Goal: Task Accomplishment & Management: Manage account settings

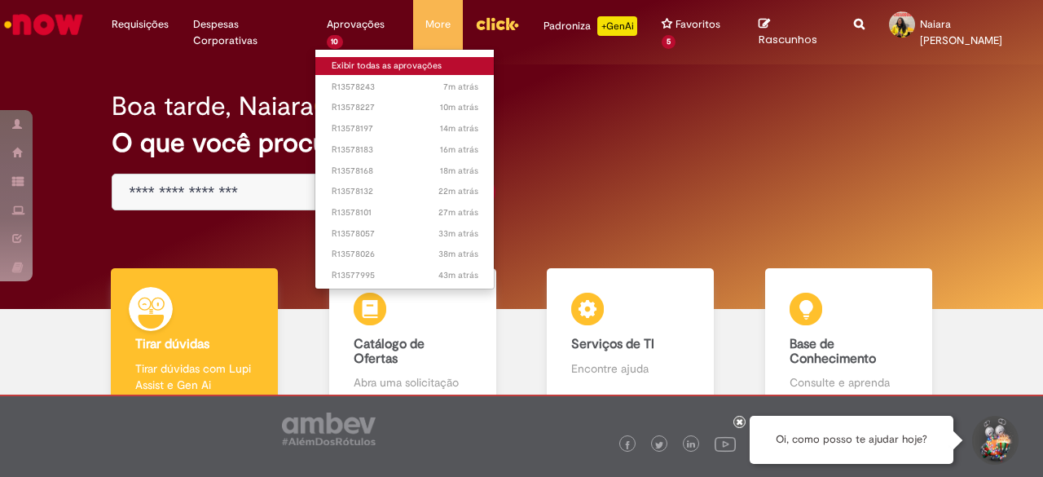
click at [347, 60] on link "Exibir todas as aprovações" at bounding box center [404, 66] width 179 height 18
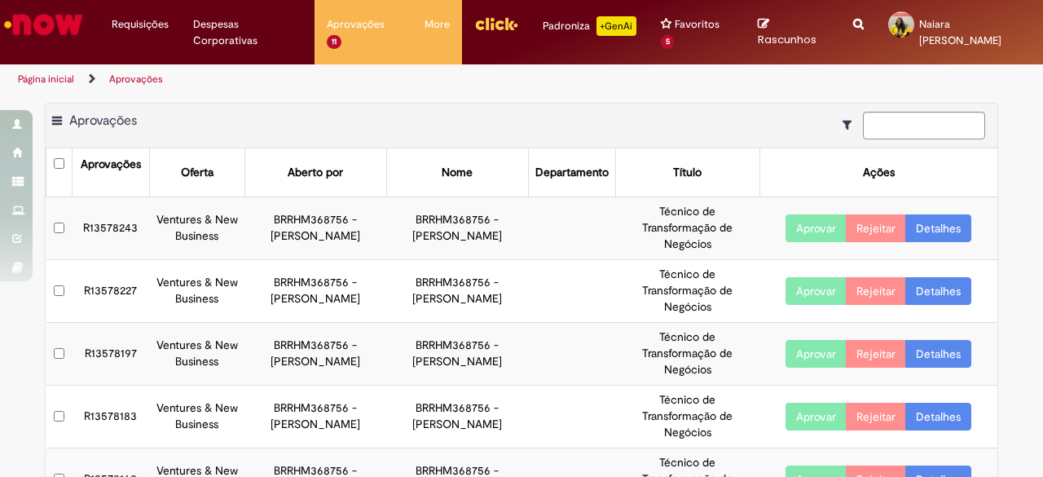
click at [924, 229] on link "Detalhes" at bounding box center [938, 228] width 66 height 28
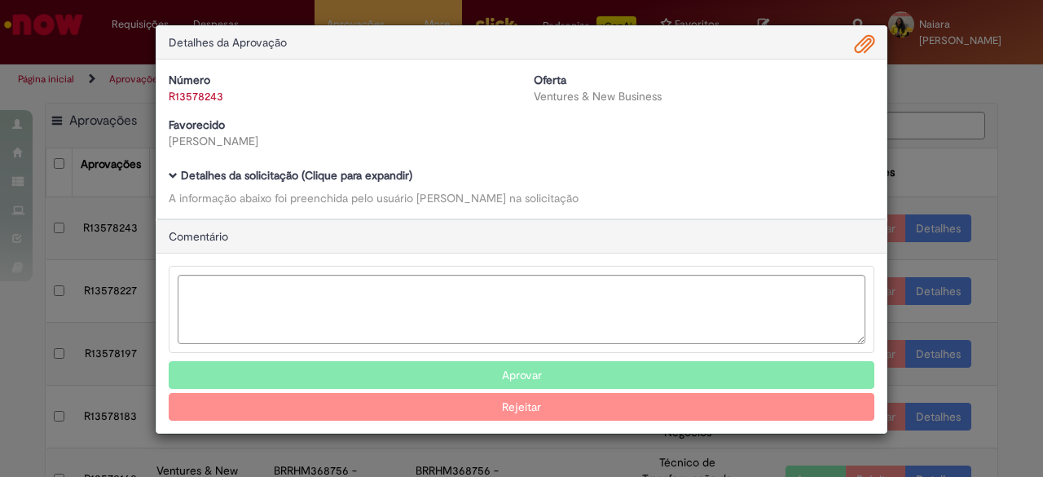
click at [398, 173] on b "Detalhes da solicitação (Clique para expandir)" at bounding box center [296, 175] width 231 height 15
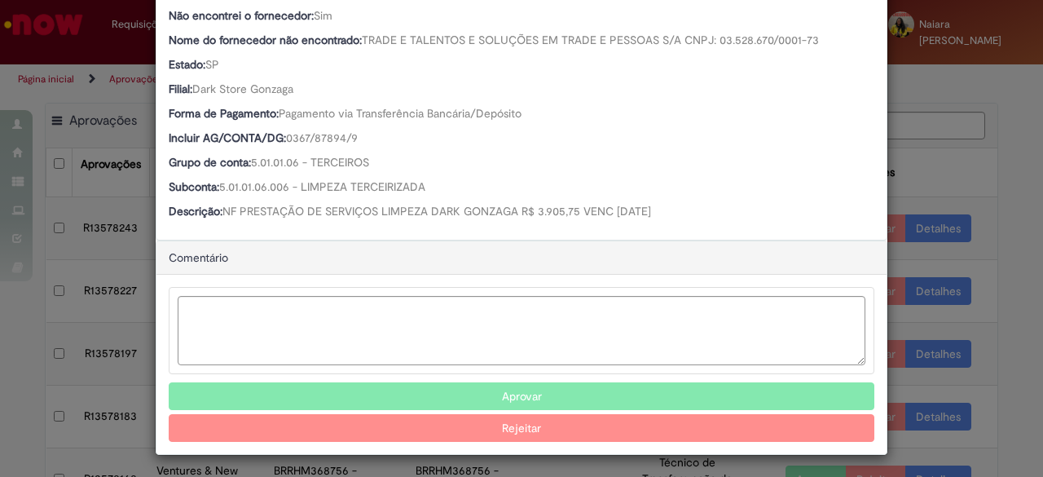
scroll to position [549, 0]
click at [452, 384] on button "Aprovar" at bounding box center [521, 397] width 705 height 28
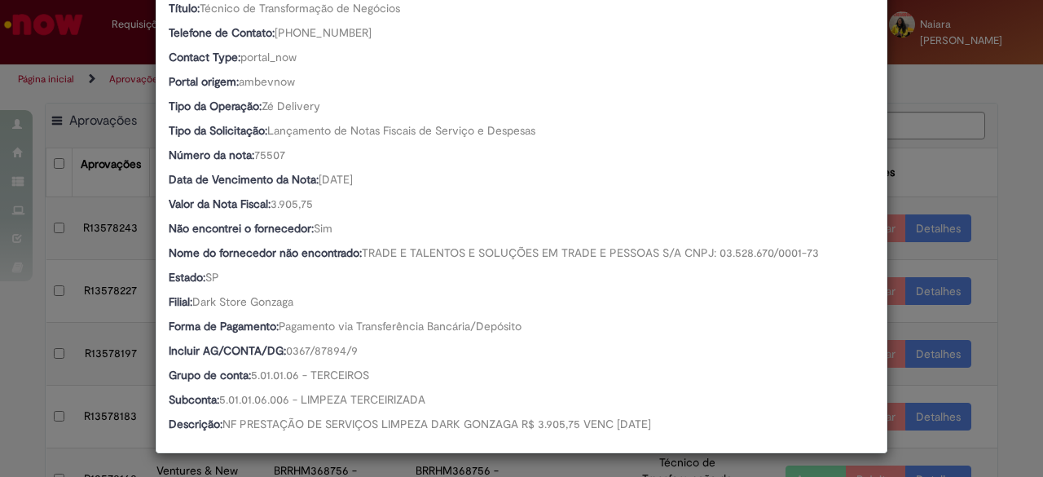
click at [951, 181] on div "Detalhes da Aprovação Número R13578243 Oferta Ventures & New Business Favorecid…" at bounding box center [521, 238] width 1043 height 477
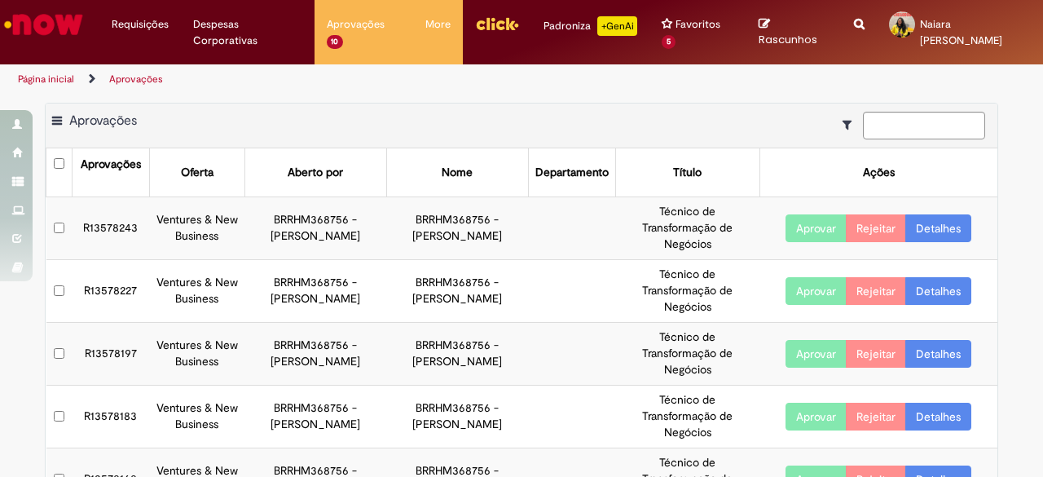
click at [929, 229] on link "Detalhes" at bounding box center [938, 228] width 66 height 28
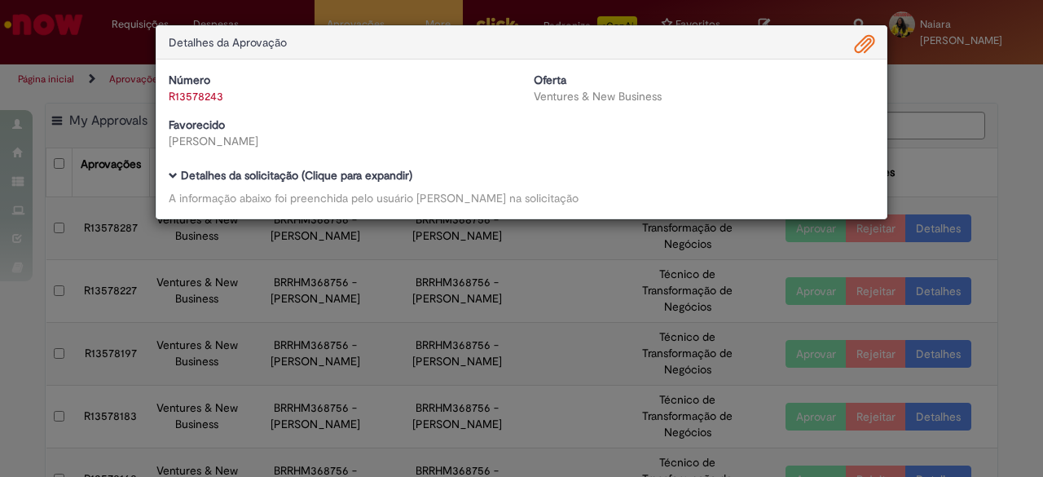
click at [355, 178] on b "Detalhes da solicitação (Clique para expandir)" at bounding box center [296, 175] width 231 height 15
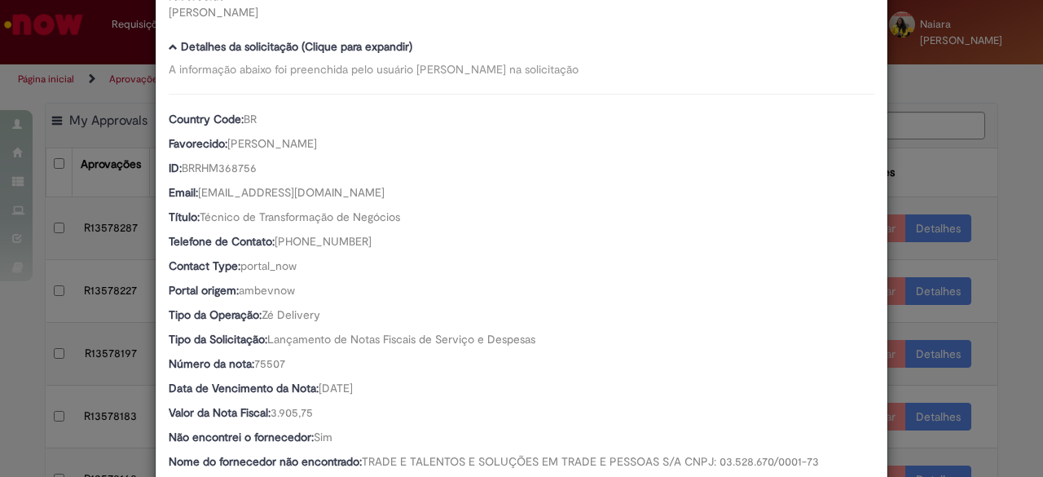
scroll to position [338, 0]
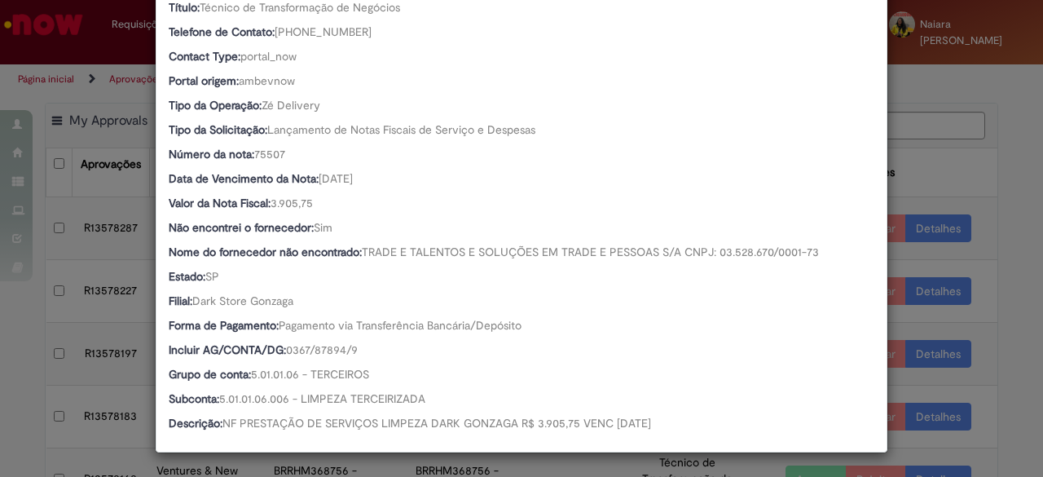
drag, startPoint x: 943, startPoint y: 182, endPoint x: 912, endPoint y: 188, distance: 31.6
click at [942, 182] on div "Detalhes da Aprovação Número R13578243 Oferta Ventures & New Business Favorecid…" at bounding box center [521, 238] width 1043 height 477
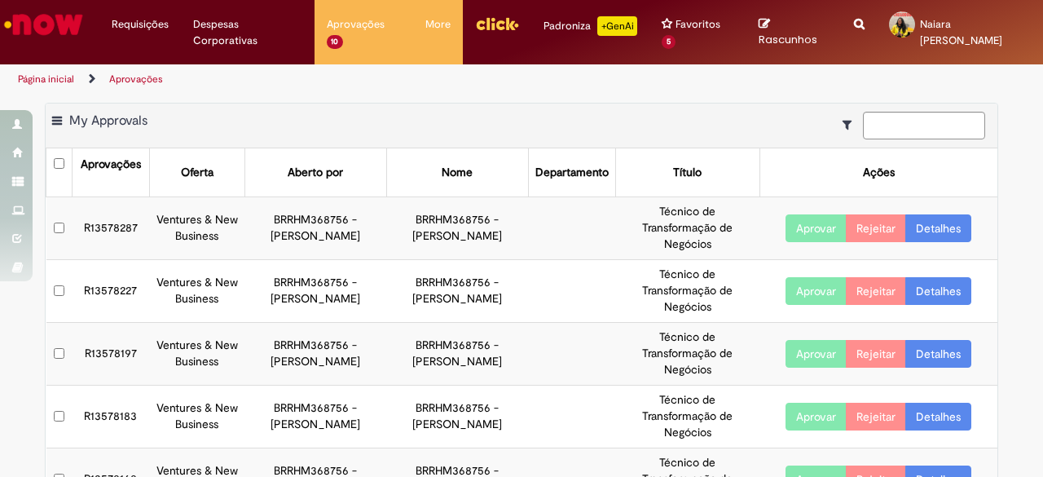
scroll to position [337, 0]
click at [923, 221] on link "Detalhes" at bounding box center [938, 228] width 66 height 28
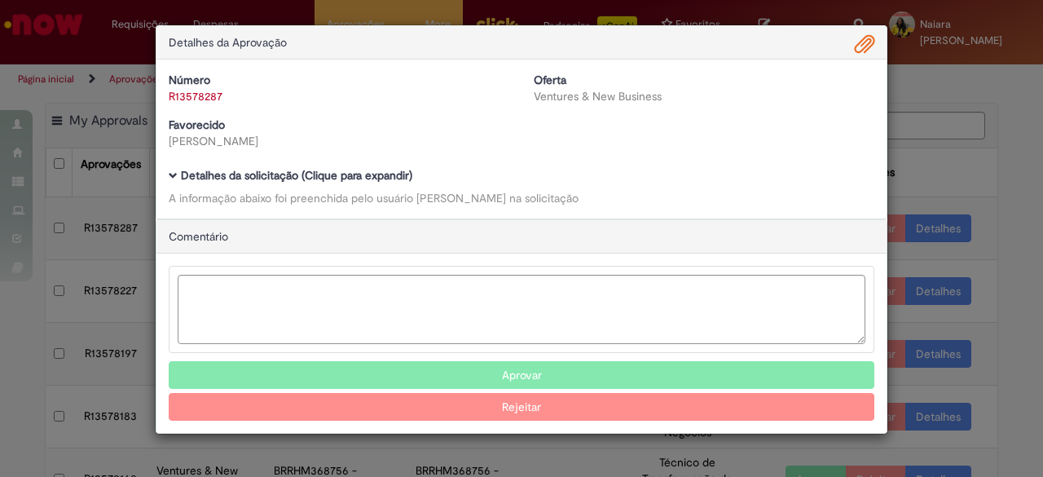
click at [239, 173] on b "Detalhes da solicitação (Clique para expandir)" at bounding box center [296, 175] width 231 height 15
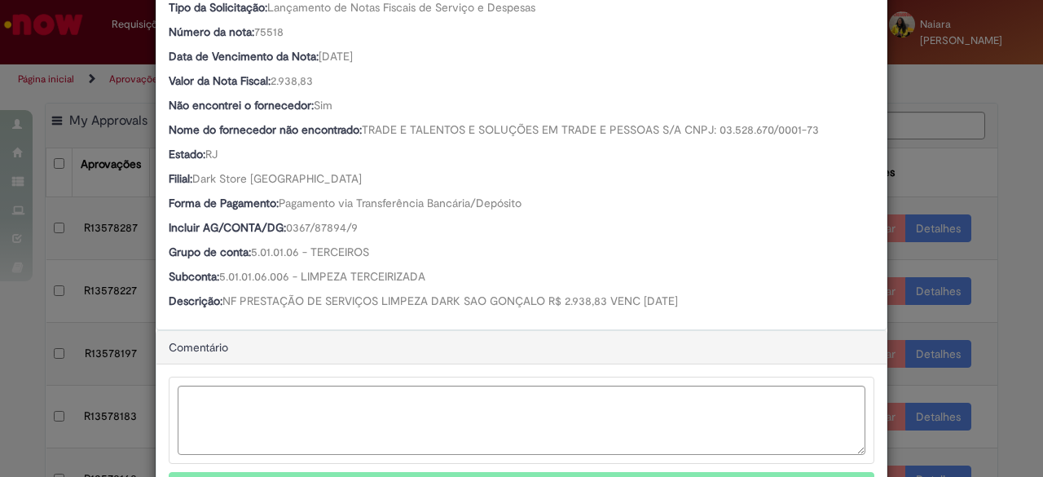
scroll to position [489, 0]
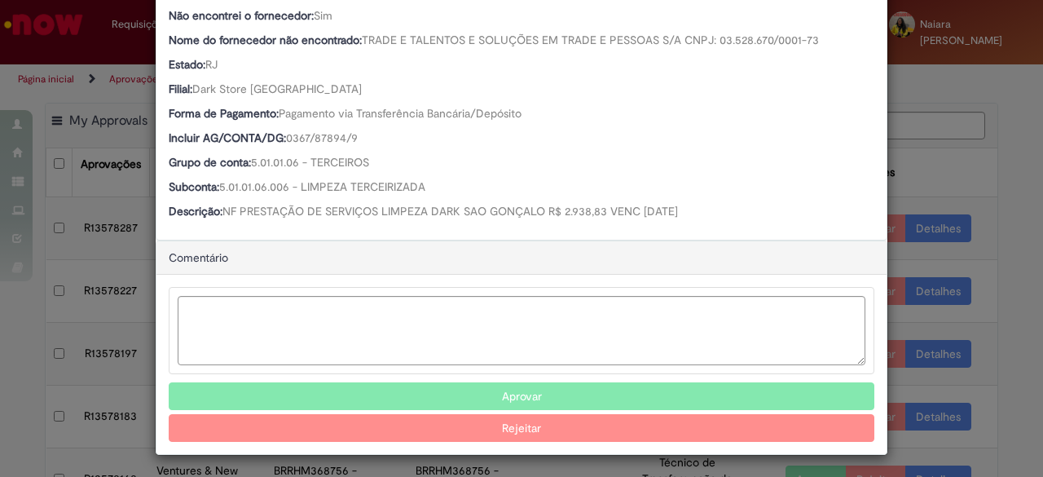
click at [542, 384] on button "Aprovar" at bounding box center [521, 396] width 705 height 28
drag, startPoint x: 947, startPoint y: 143, endPoint x: 936, endPoint y: 143, distance: 10.6
click at [945, 143] on div "Detalhes da Aprovação Número R13578287 Oferta Ventures & New Business Favorecid…" at bounding box center [521, 238] width 1043 height 477
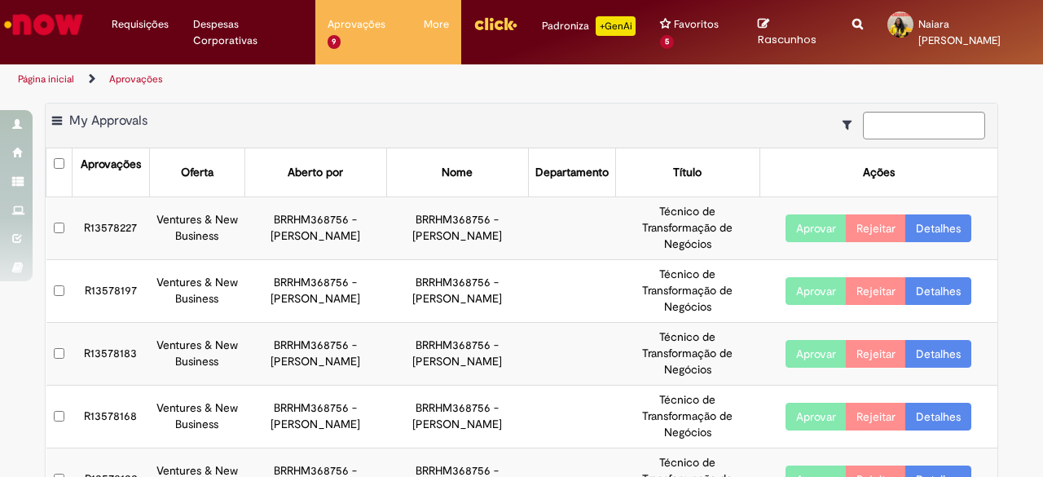
click at [929, 222] on link "Detalhes" at bounding box center [938, 228] width 66 height 28
click at [933, 231] on link "Detalhes" at bounding box center [938, 228] width 66 height 28
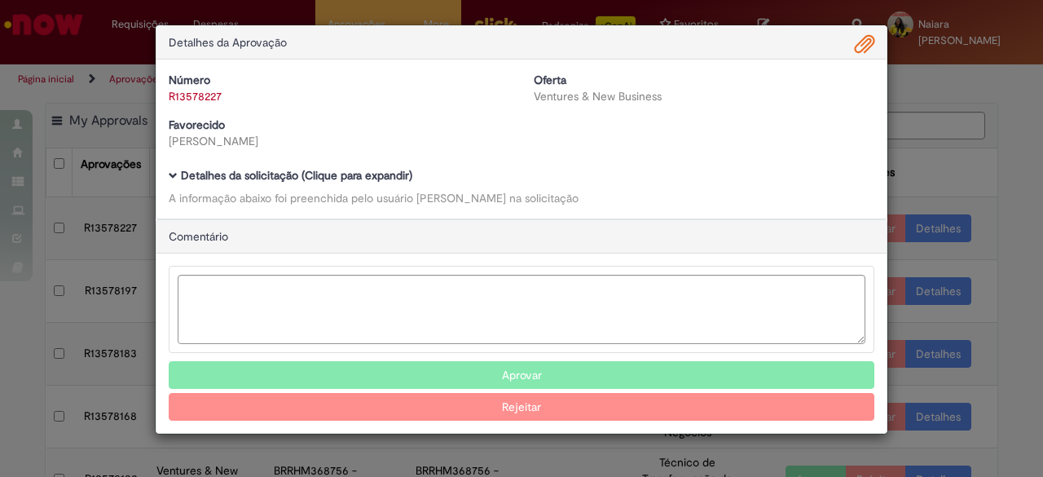
click at [342, 180] on b "Detalhes da solicitação (Clique para expandir)" at bounding box center [296, 175] width 231 height 15
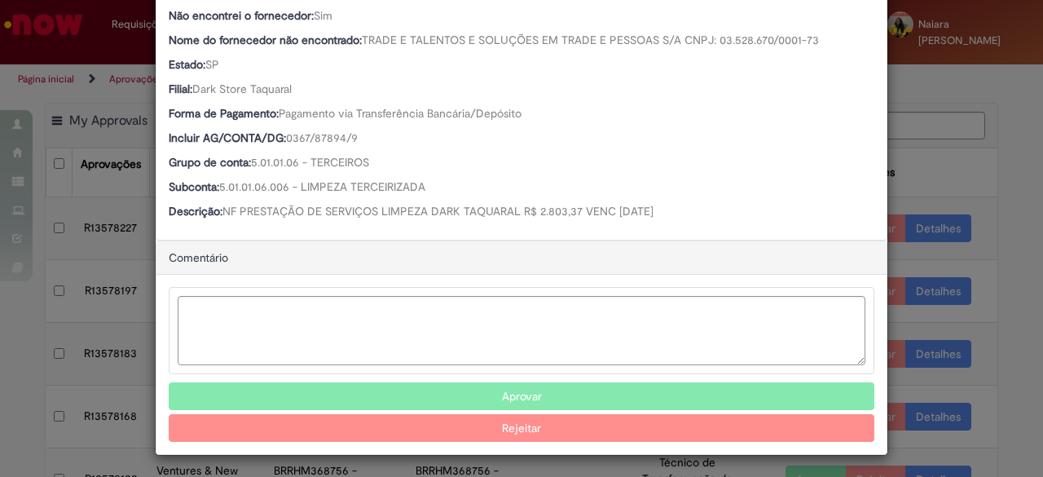
click at [419, 398] on button "Aprovar" at bounding box center [521, 396] width 705 height 28
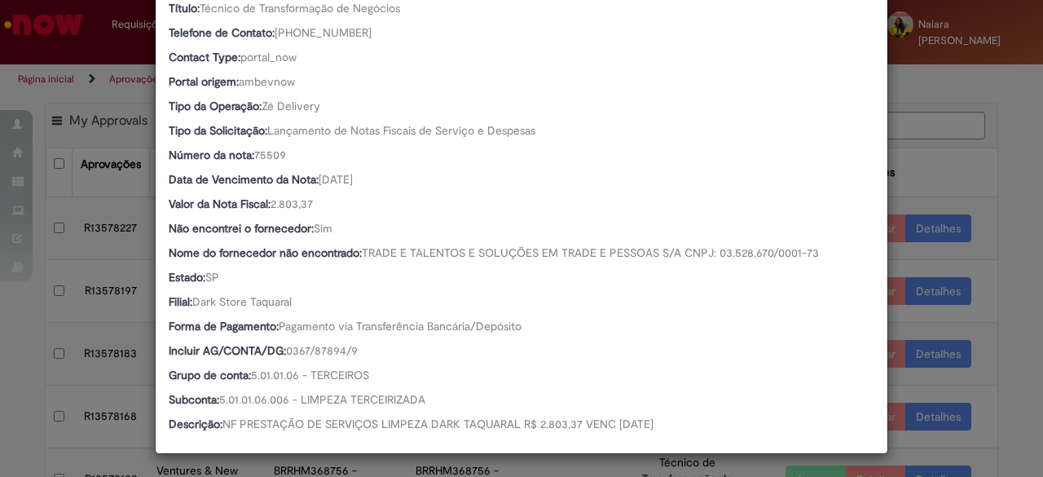
click at [938, 180] on div "Detalhes da Aprovação Número R13578227 Oferta Ventures & New Business Favorecid…" at bounding box center [521, 238] width 1043 height 477
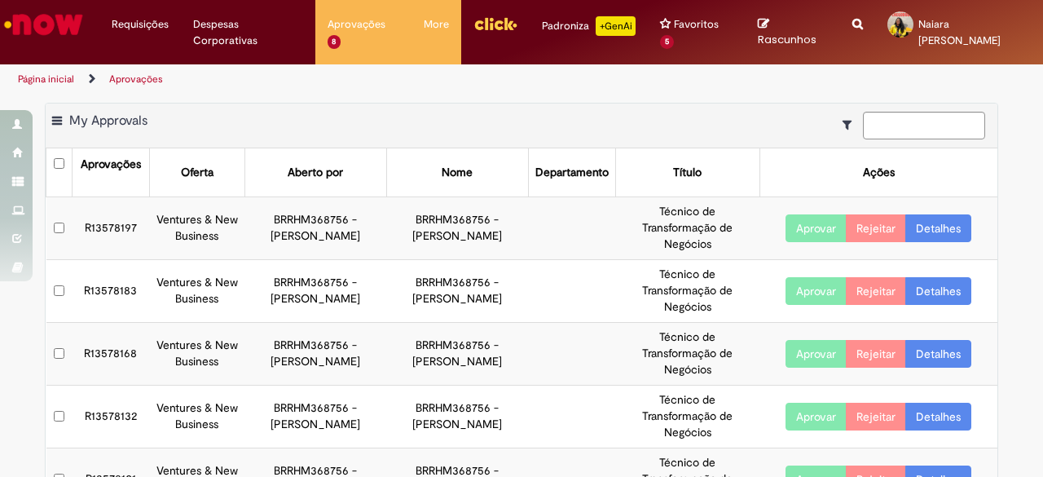
click at [938, 228] on link "Detalhes" at bounding box center [938, 228] width 66 height 28
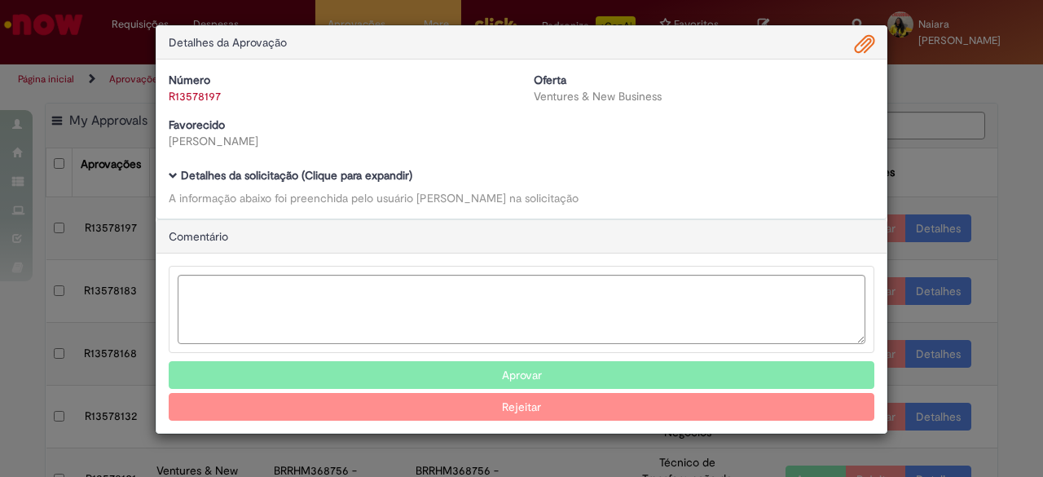
click at [296, 182] on b "Detalhes da solicitação (Clique para expandir)" at bounding box center [296, 175] width 231 height 15
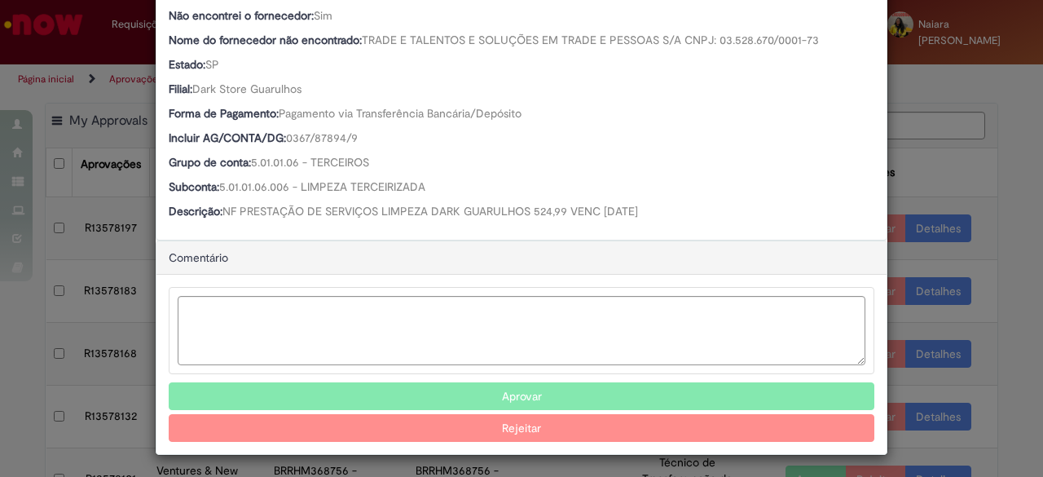
click at [419, 388] on button "Aprovar" at bounding box center [521, 396] width 705 height 28
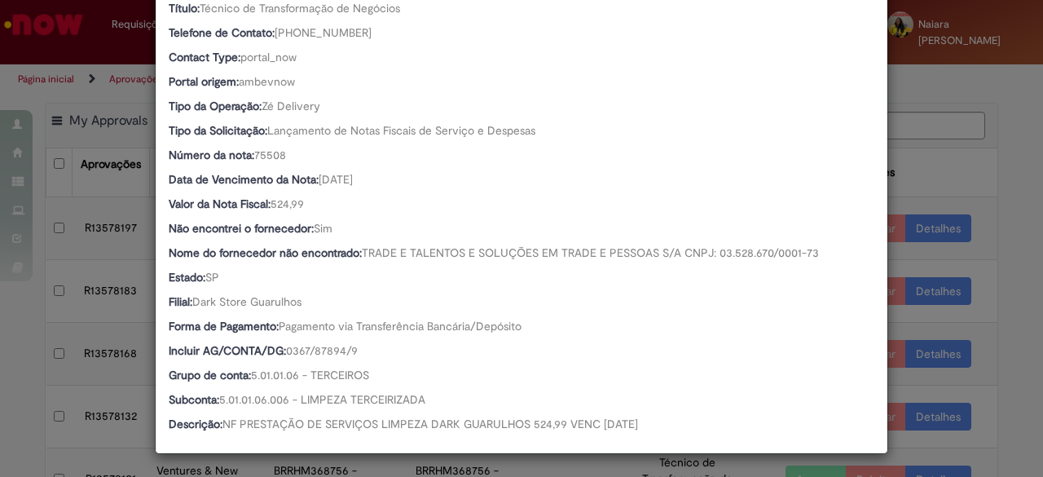
click at [468, 395] on div "Subconta: 5.01.01.06.006 - LIMPEZA TERCEIRIZADA" at bounding box center [521, 401] width 705 height 20
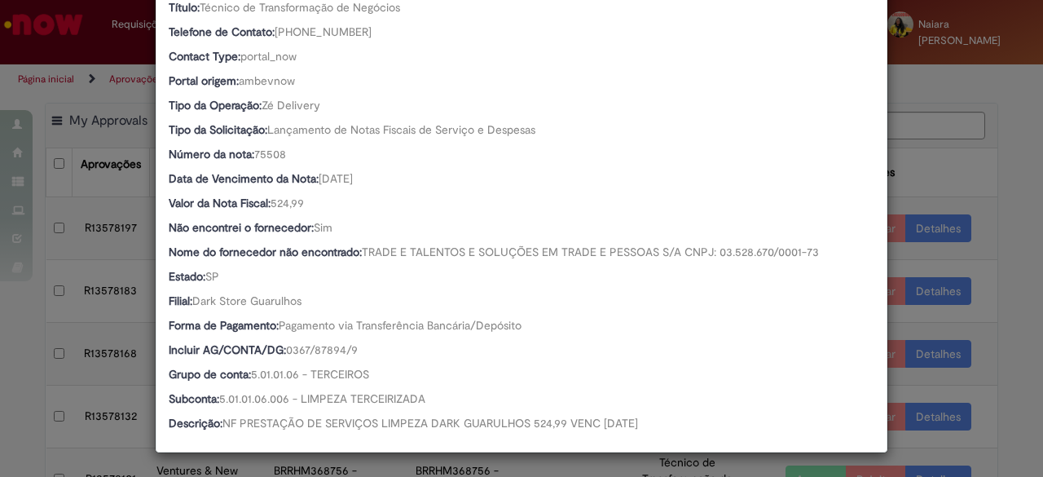
click at [960, 188] on div "Detalhes da Aprovação Número R13578197 Oferta Ventures & New Business Favorecid…" at bounding box center [521, 238] width 1043 height 477
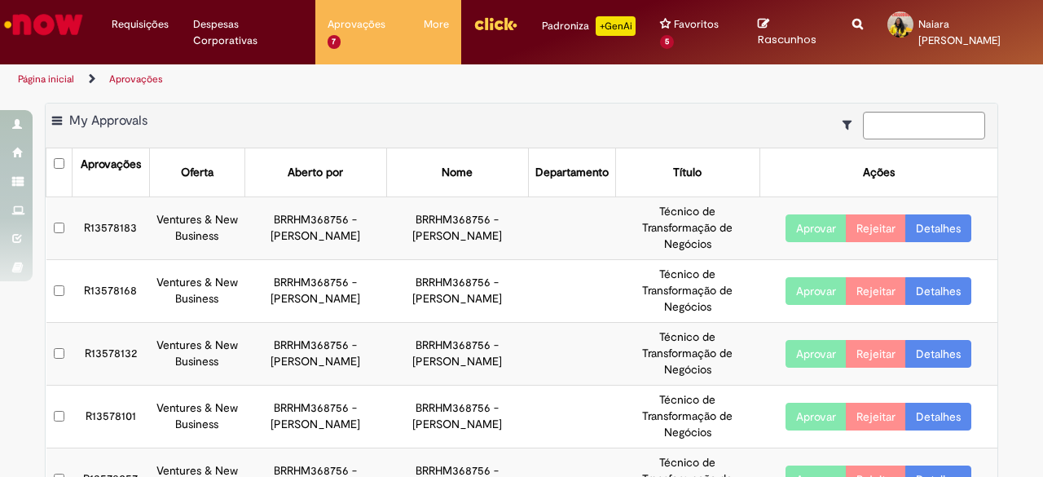
click at [950, 237] on link "Detalhes" at bounding box center [938, 228] width 66 height 28
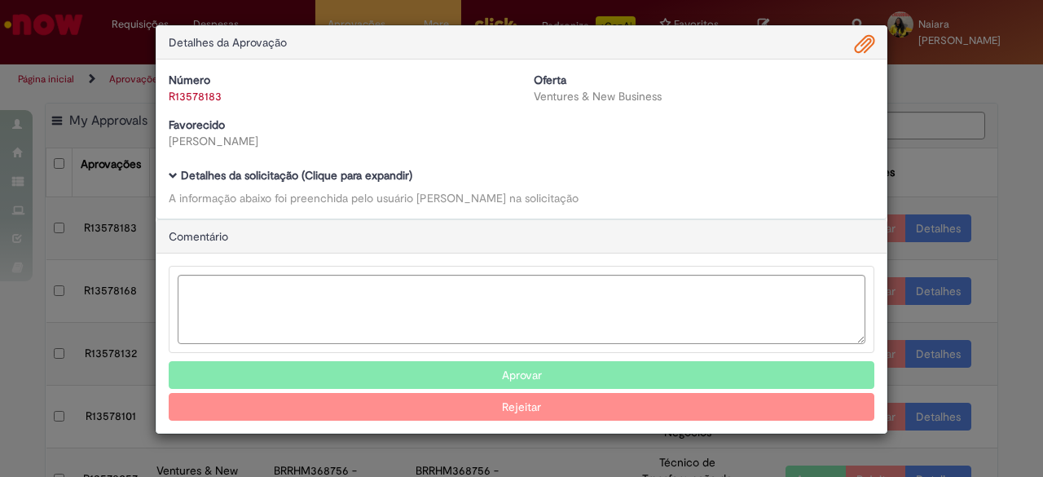
click at [398, 179] on b "Detalhes da solicitação (Clique para expandir)" at bounding box center [296, 175] width 231 height 15
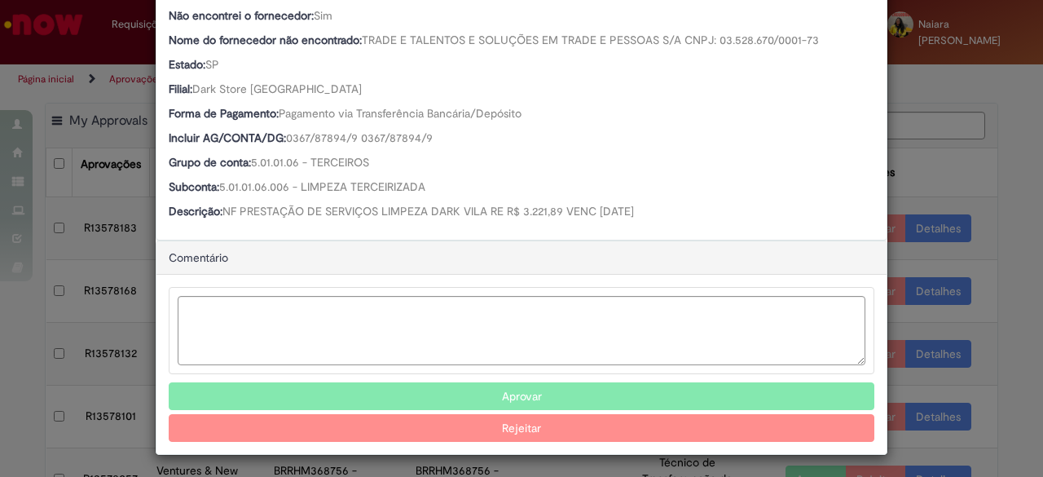
click at [495, 386] on button "Aprovar" at bounding box center [521, 396] width 705 height 28
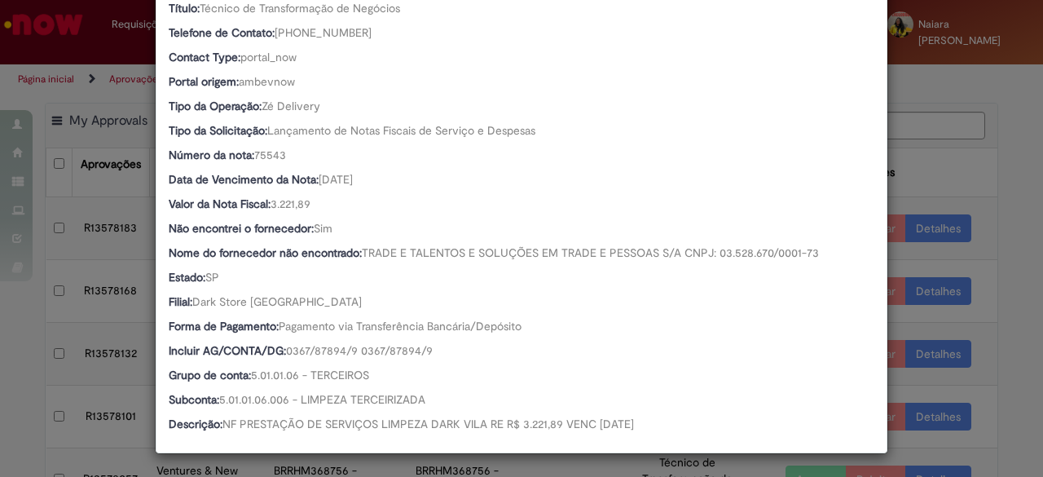
click at [962, 177] on div "Detalhes da Aprovação Número R13578183 Oferta Ventures & New Business Favorecid…" at bounding box center [521, 238] width 1043 height 477
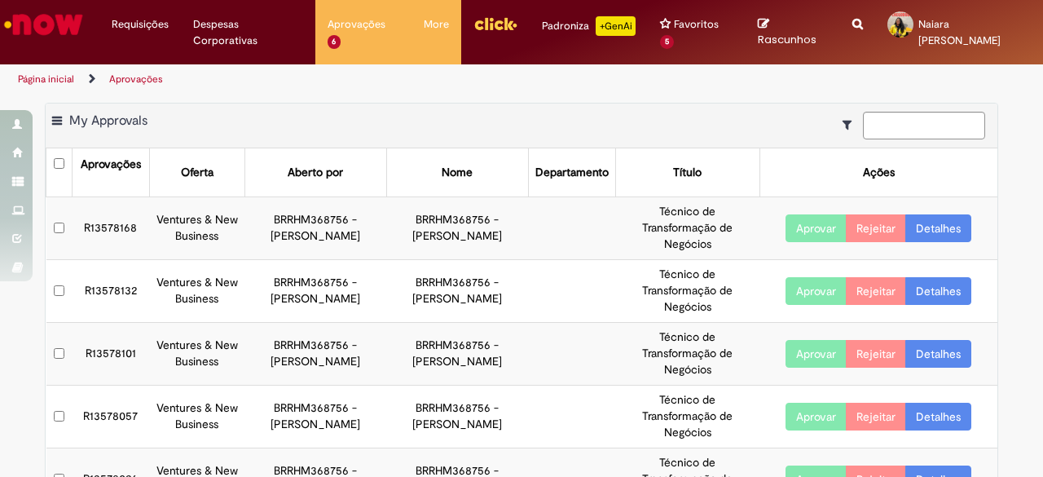
click at [929, 225] on link "Detalhes" at bounding box center [938, 228] width 66 height 28
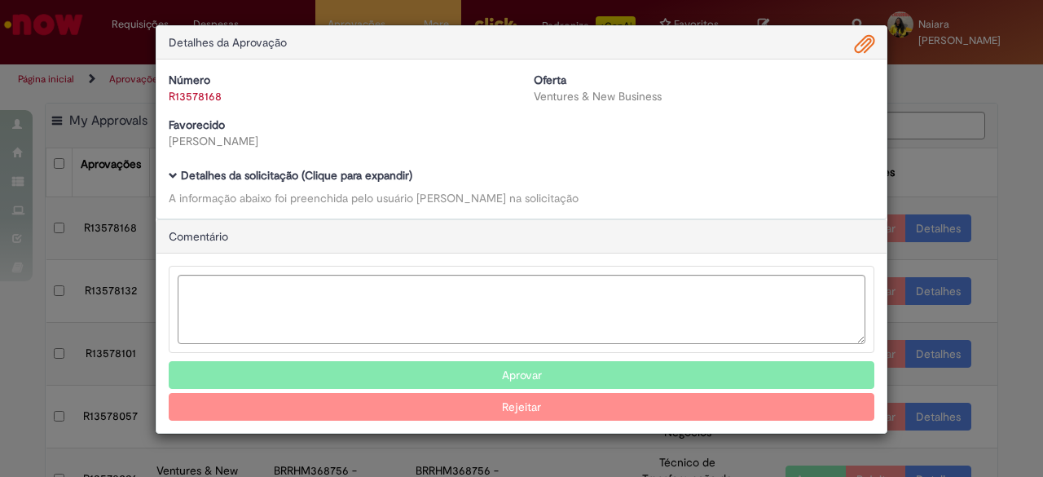
click at [389, 174] on b "Detalhes da solicitação (Clique para expandir)" at bounding box center [296, 175] width 231 height 15
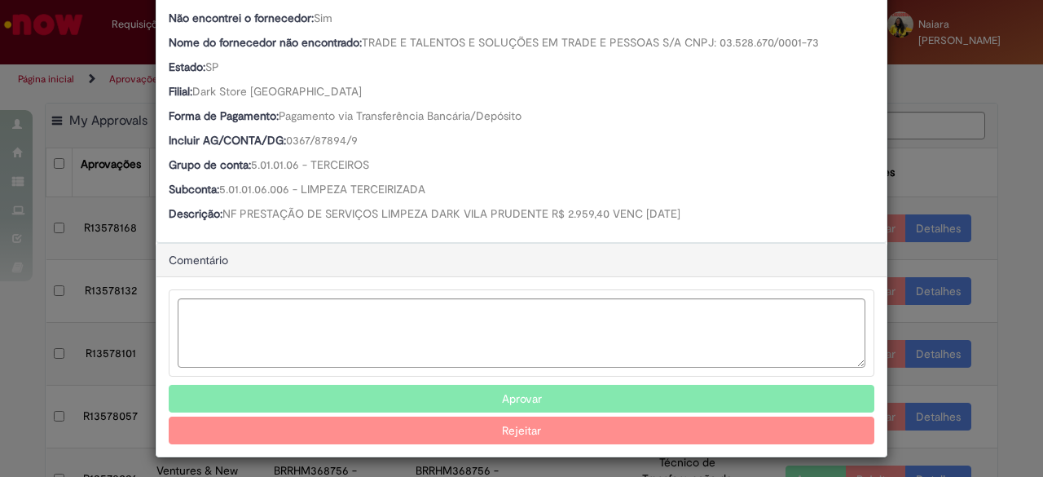
scroll to position [550, 0]
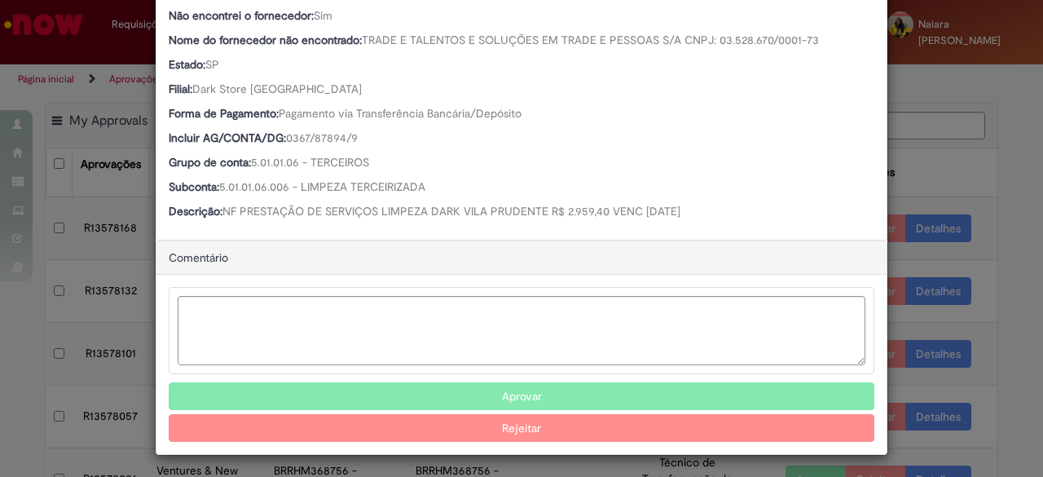
click at [482, 399] on button "Aprovar" at bounding box center [521, 396] width 705 height 28
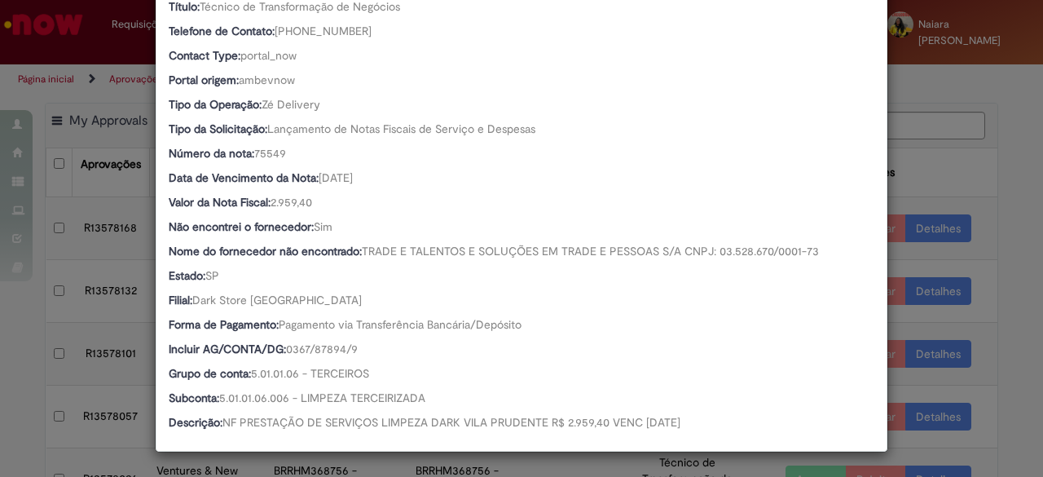
scroll to position [337, 0]
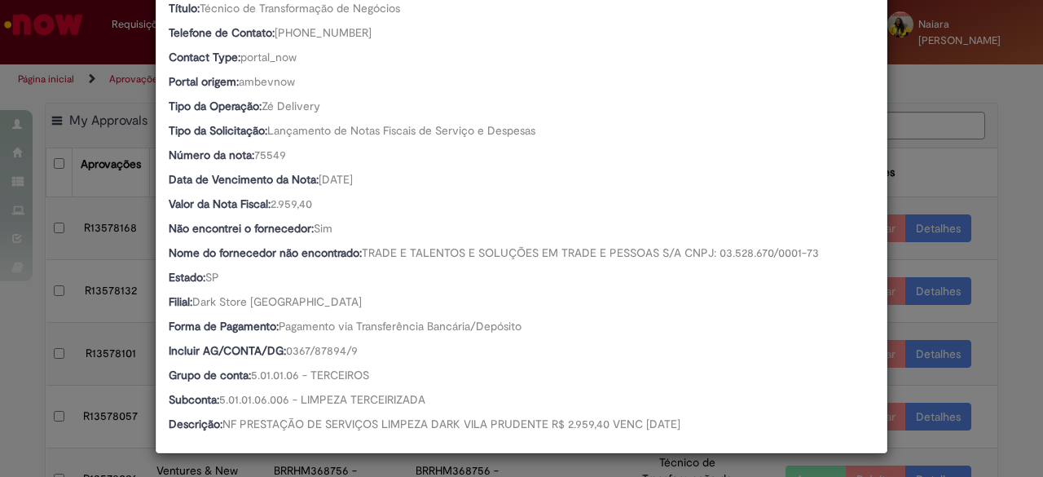
click at [964, 163] on div "Detalhes da Aprovação Número R13578168 Oferta Ventures & New Business Favorecid…" at bounding box center [521, 238] width 1043 height 477
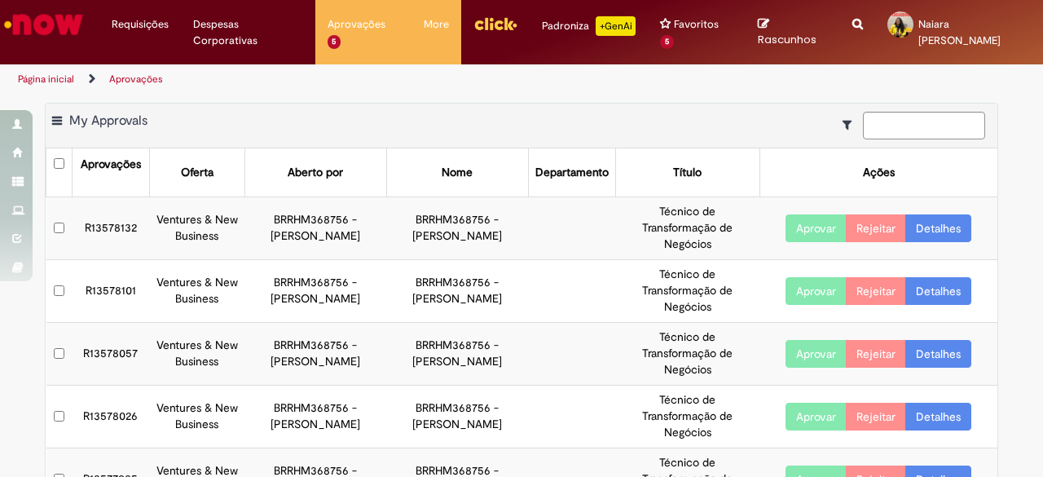
drag, startPoint x: 909, startPoint y: 227, endPoint x: 919, endPoint y: 228, distance: 9.8
click at [919, 228] on link "Detalhes" at bounding box center [938, 228] width 66 height 28
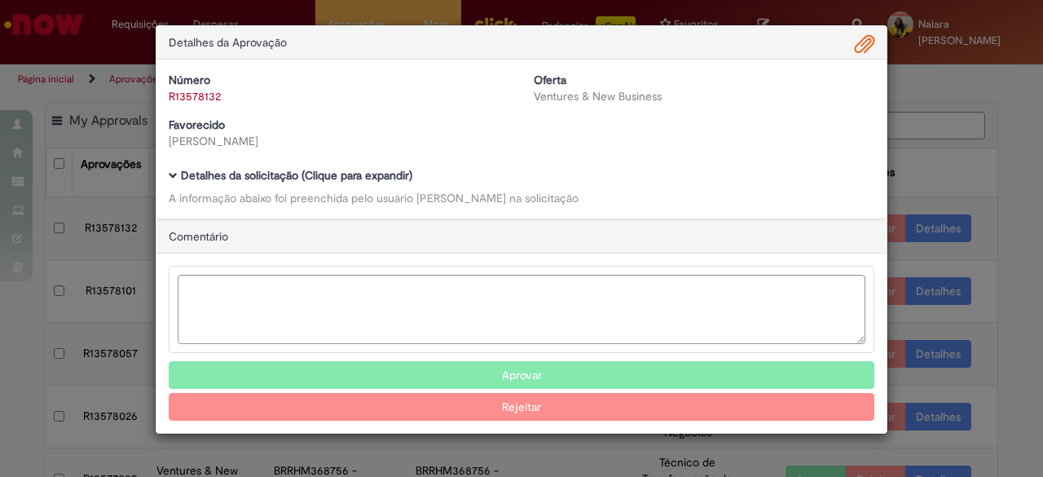
click at [318, 170] on b "Detalhes da solicitação (Clique para expandir)" at bounding box center [296, 175] width 231 height 15
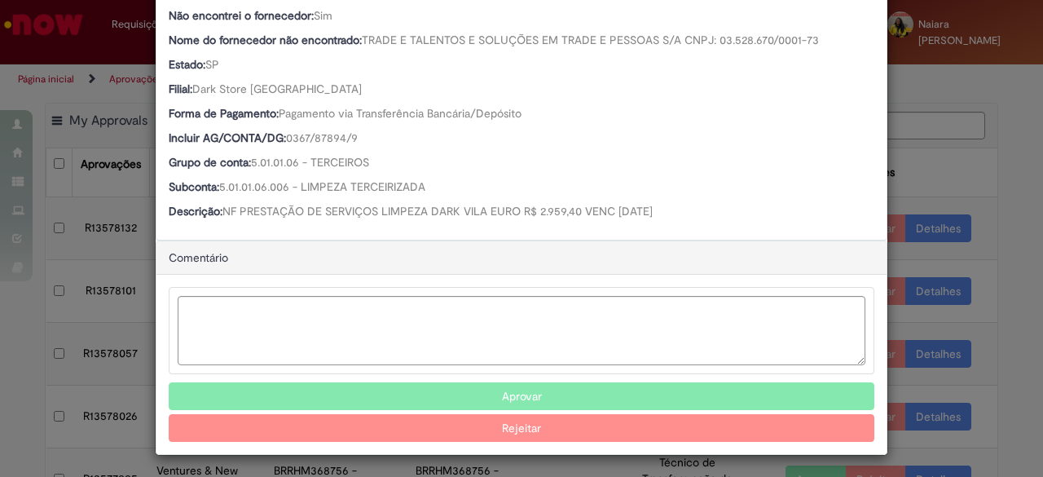
click at [461, 400] on button "Aprovar" at bounding box center [521, 396] width 705 height 28
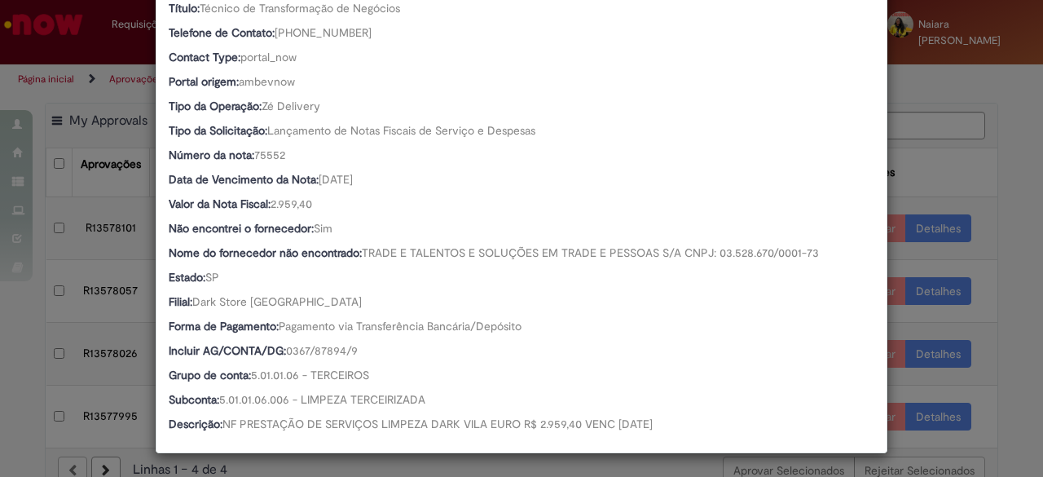
click at [929, 167] on div "Detalhes da Aprovação Número R13578132 Oferta Ventures & New Business Favorecid…" at bounding box center [521, 238] width 1043 height 477
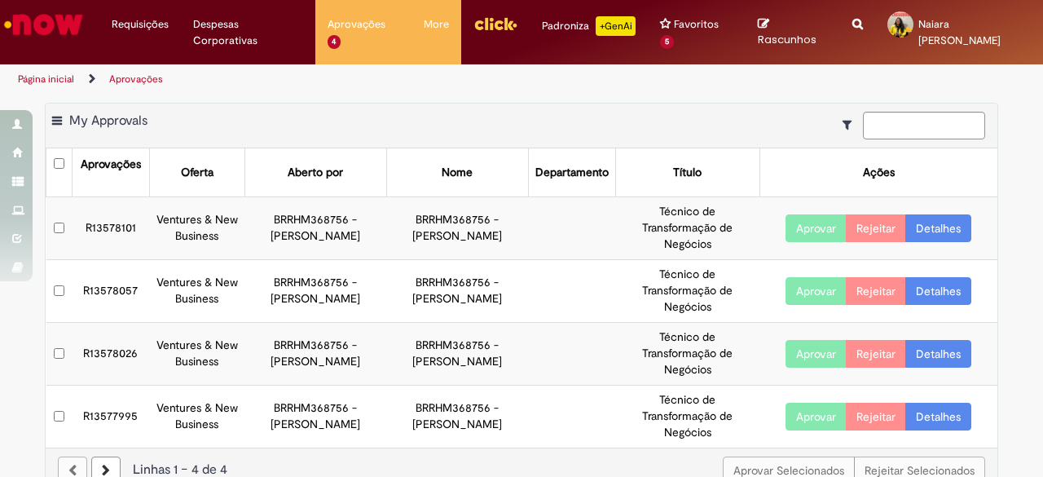
click at [935, 234] on link "Detalhes" at bounding box center [938, 228] width 66 height 28
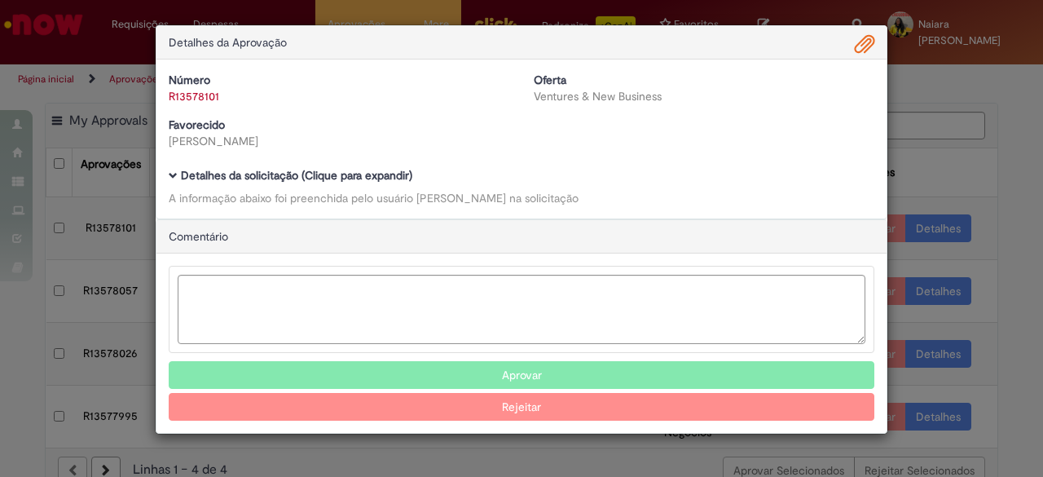
click at [344, 173] on b "Detalhes da solicitação (Clique para expandir)" at bounding box center [296, 175] width 231 height 15
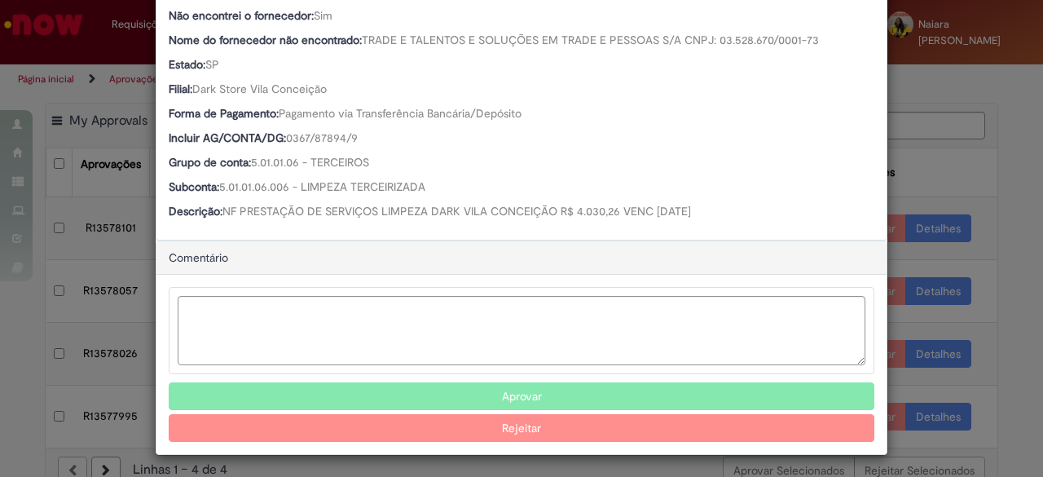
click at [414, 390] on button "Aprovar" at bounding box center [521, 396] width 705 height 28
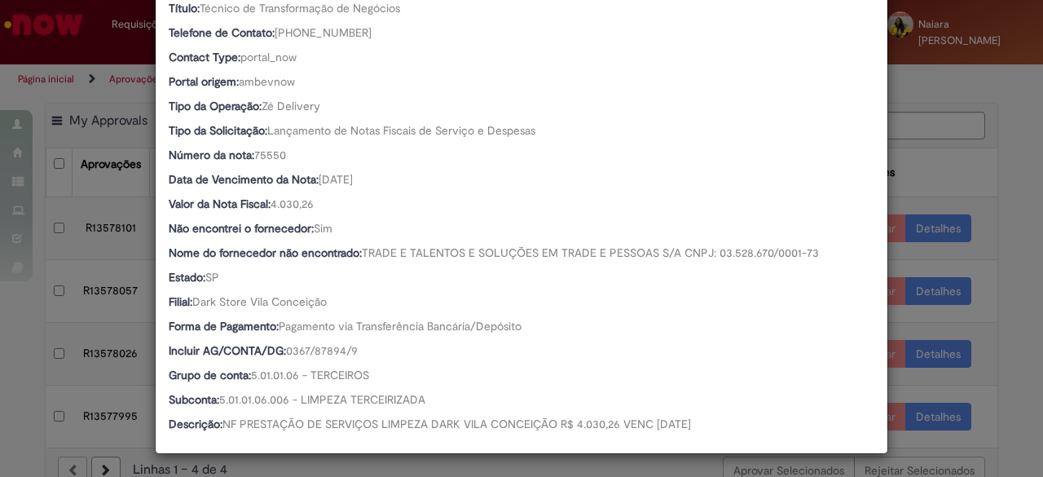
click at [950, 162] on div "Detalhes da Aprovação Número R13578101 Oferta Ventures & New Business Favorecid…" at bounding box center [521, 238] width 1043 height 477
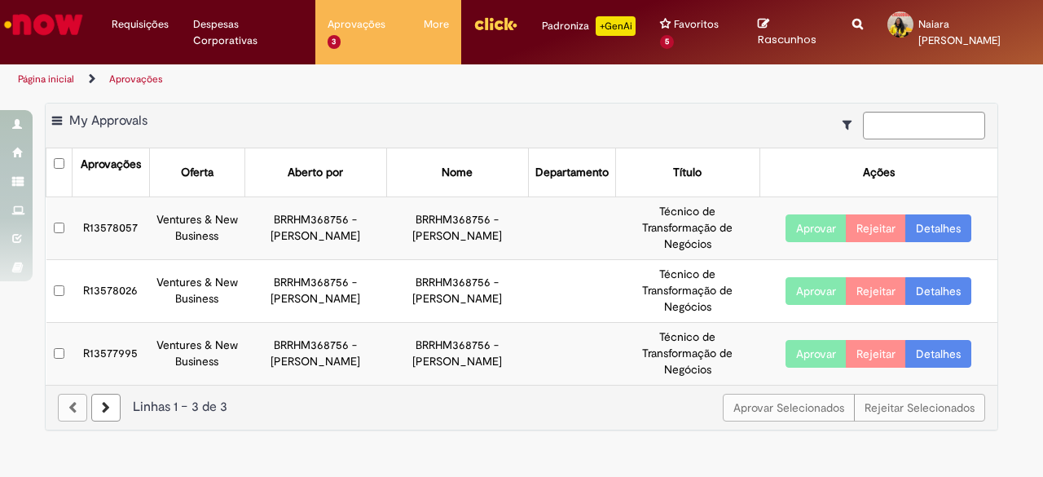
click at [942, 235] on link "Detalhes" at bounding box center [938, 228] width 66 height 28
click at [947, 225] on link "Detalhes" at bounding box center [938, 228] width 66 height 28
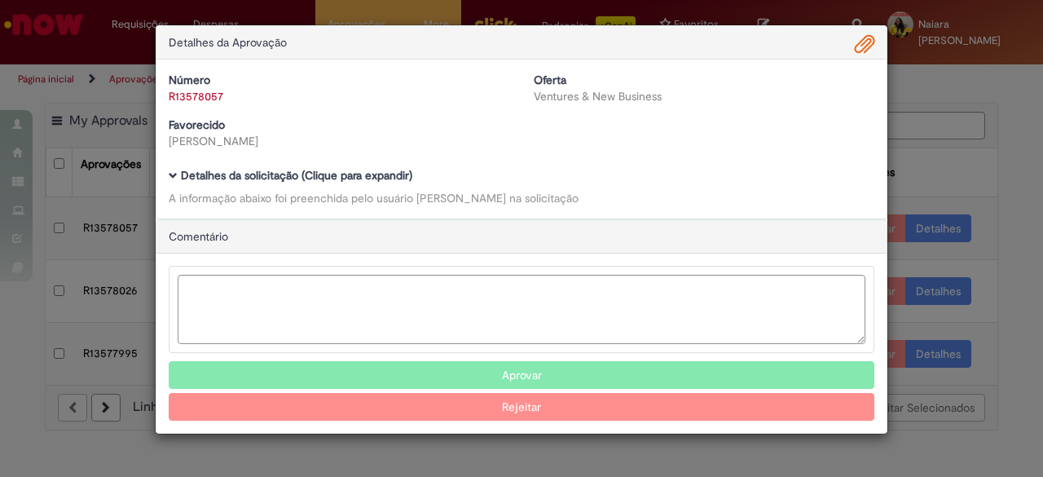
click at [332, 172] on b "Detalhes da solicitação (Clique para expandir)" at bounding box center [296, 175] width 231 height 15
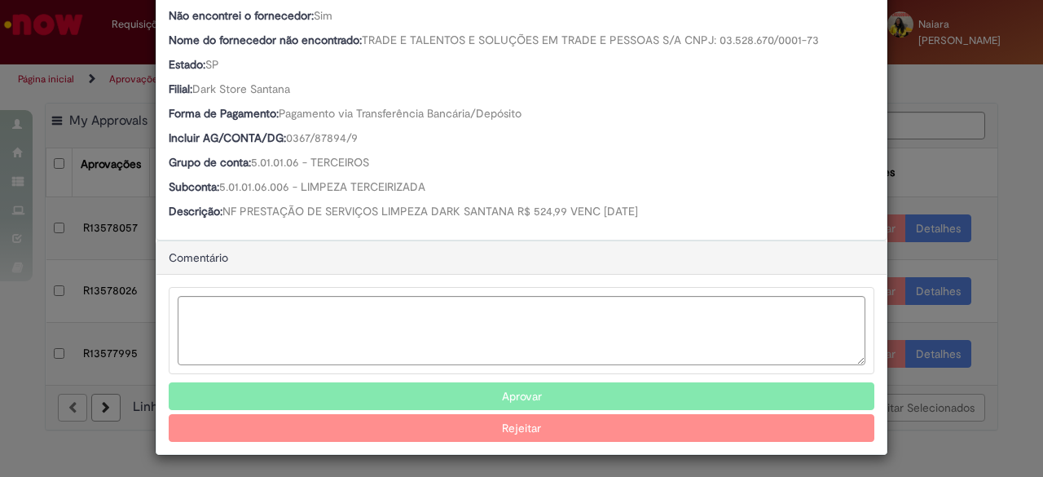
click at [433, 395] on button "Aprovar" at bounding box center [521, 396] width 705 height 28
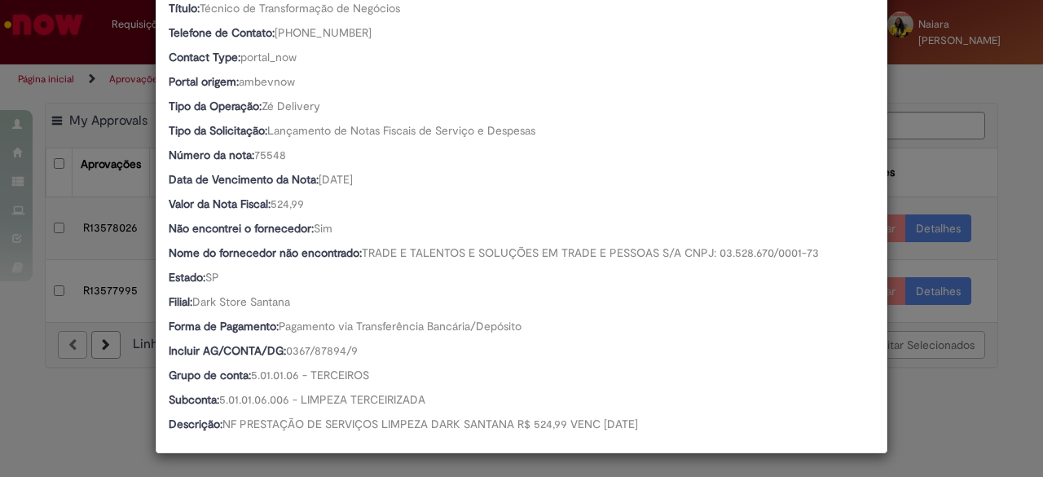
click at [964, 178] on div "Detalhes da Aprovação Número R13578057 Oferta Ventures & New Business Favorecid…" at bounding box center [521, 238] width 1043 height 477
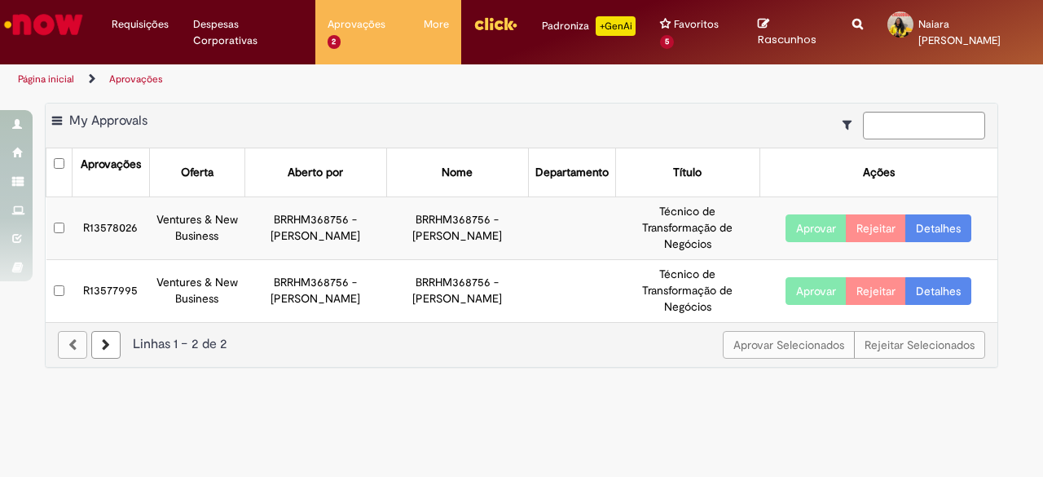
click at [936, 242] on td "Aprovar Rejeitar Detalhes" at bounding box center [878, 228] width 238 height 63
click at [938, 233] on link "Detalhes" at bounding box center [938, 228] width 66 height 28
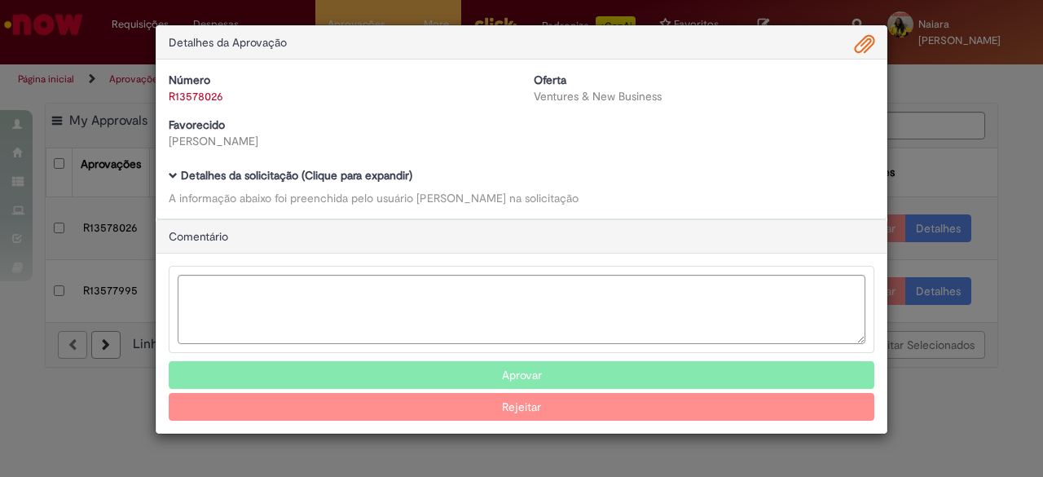
click at [338, 175] on b "Detalhes da solicitação (Clique para expandir)" at bounding box center [296, 175] width 231 height 15
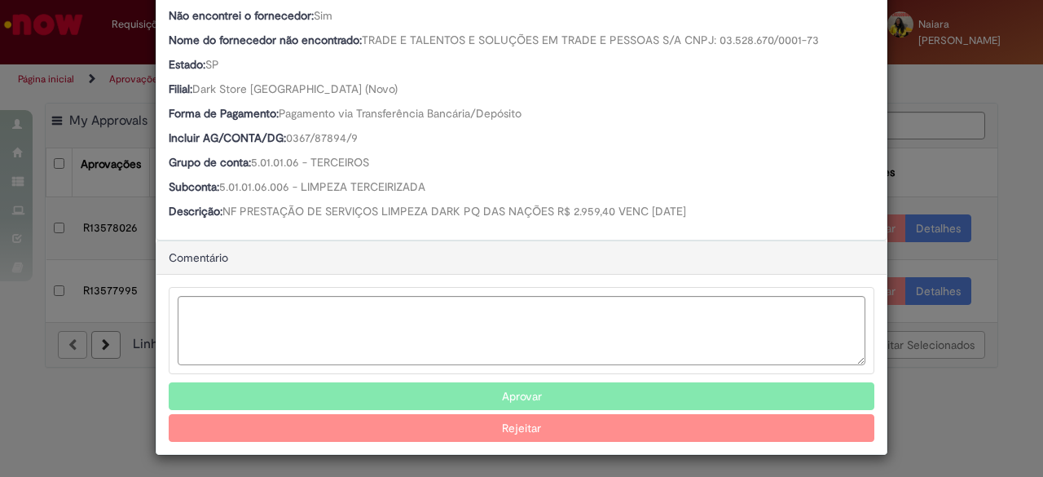
scroll to position [549, 0]
click at [417, 389] on button "Aprovar" at bounding box center [521, 397] width 705 height 28
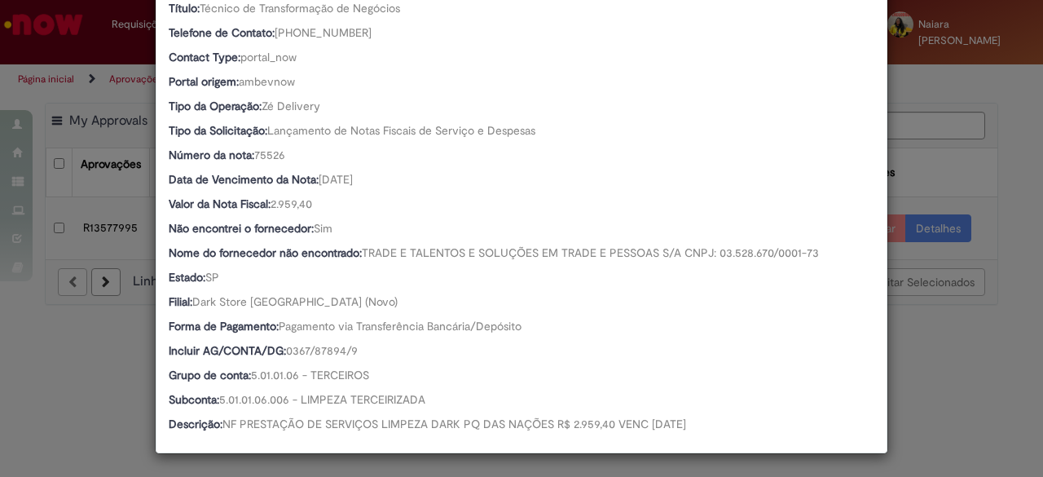
click at [992, 141] on div "Detalhes da Aprovação Número R13578026 Oferta Ventures & New Business Favorecid…" at bounding box center [521, 238] width 1043 height 477
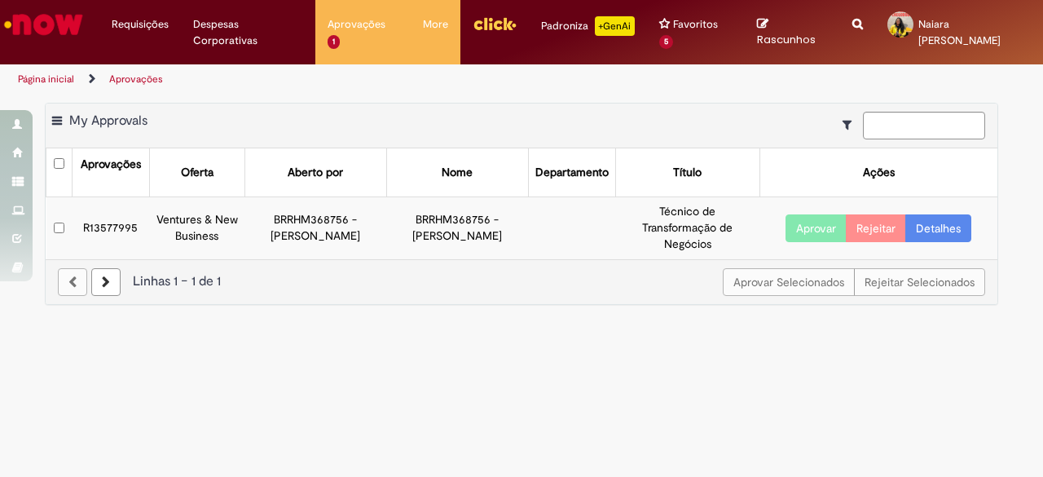
click at [948, 224] on link "Detalhes" at bounding box center [938, 228] width 66 height 28
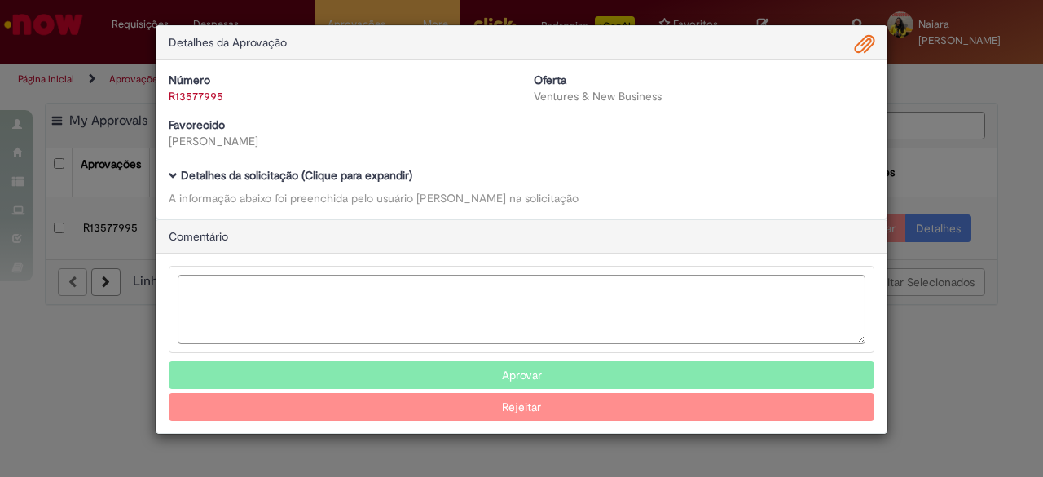
click at [335, 173] on b "Detalhes da solicitação (Clique para expandir)" at bounding box center [296, 175] width 231 height 15
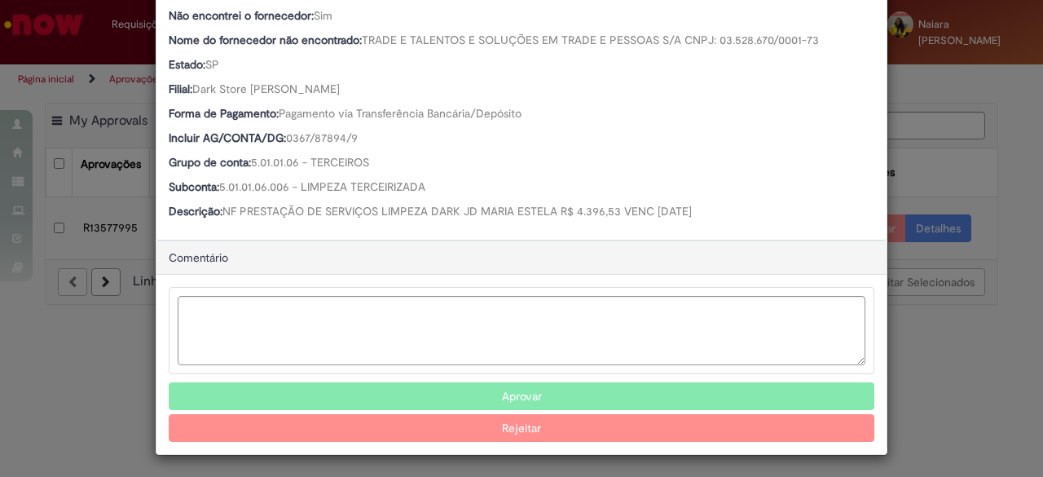
scroll to position [549, 0]
click at [490, 389] on button "Aprovar" at bounding box center [521, 397] width 705 height 28
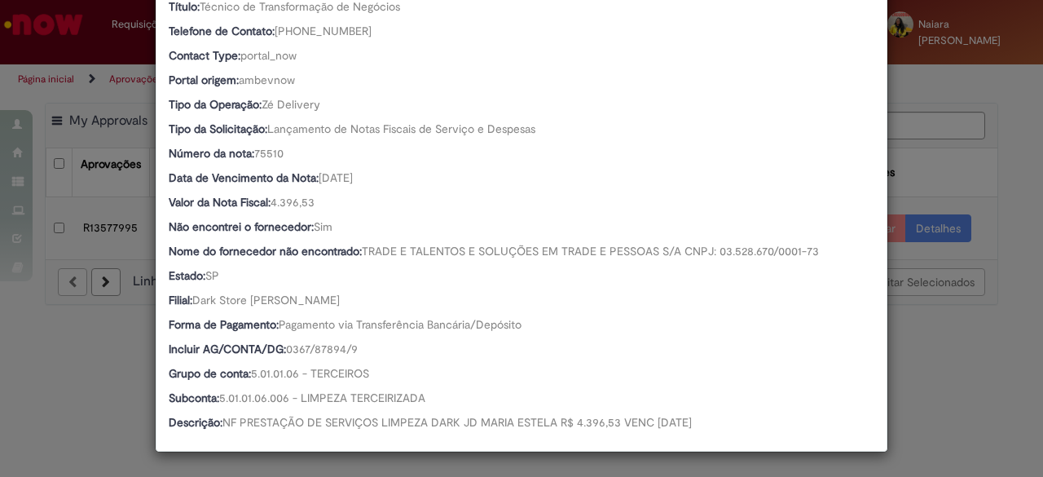
scroll to position [337, 0]
